Goal: Information Seeking & Learning: Learn about a topic

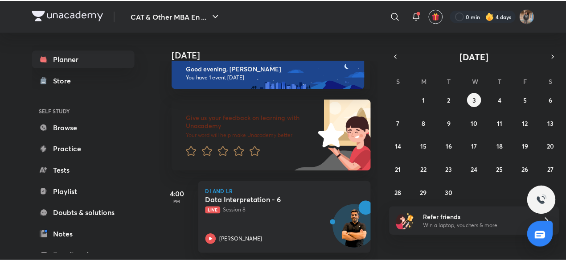
scroll to position [20, 0]
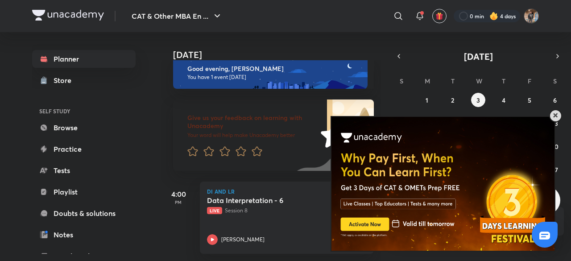
click at [553, 114] on span at bounding box center [555, 115] width 4 height 4
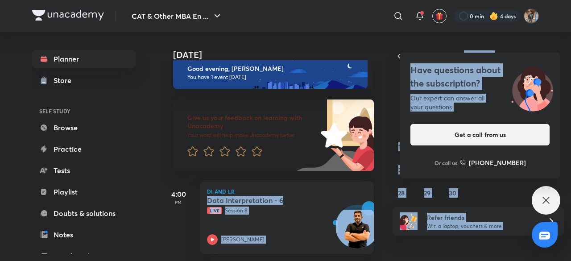
drag, startPoint x: 239, startPoint y: 21, endPoint x: 336, endPoint y: 166, distance: 175.3
click at [336, 166] on div "CAT & Other MBA En ... ​ 0 min 4 days Planner Store SELF STUDY Browse Practice …" at bounding box center [285, 130] width 571 height 261
click at [74, 129] on link "Browse" at bounding box center [83, 128] width 103 height 18
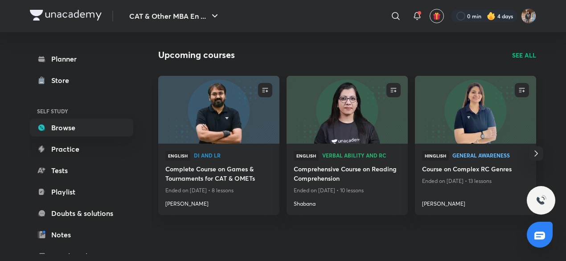
click at [318, 184] on h4 "Comprehensive Course on Reading Comprehension" at bounding box center [347, 174] width 107 height 21
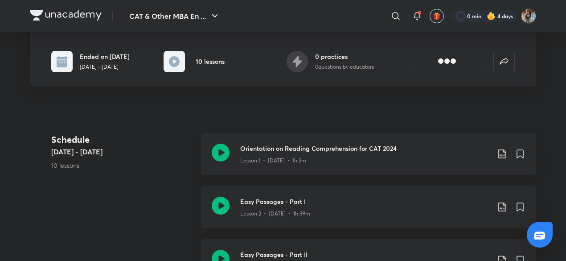
scroll to position [177, 0]
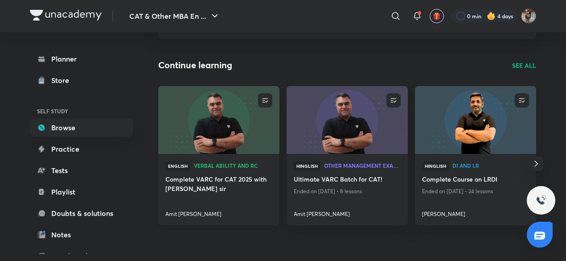
scroll to position [75, 0]
click at [239, 145] on img at bounding box center [219, 120] width 124 height 69
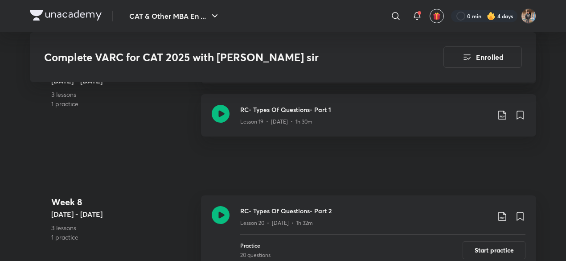
scroll to position [1796, 0]
click at [220, 110] on icon at bounding box center [221, 114] width 18 height 18
